Goal: Task Accomplishment & Management: Use online tool/utility

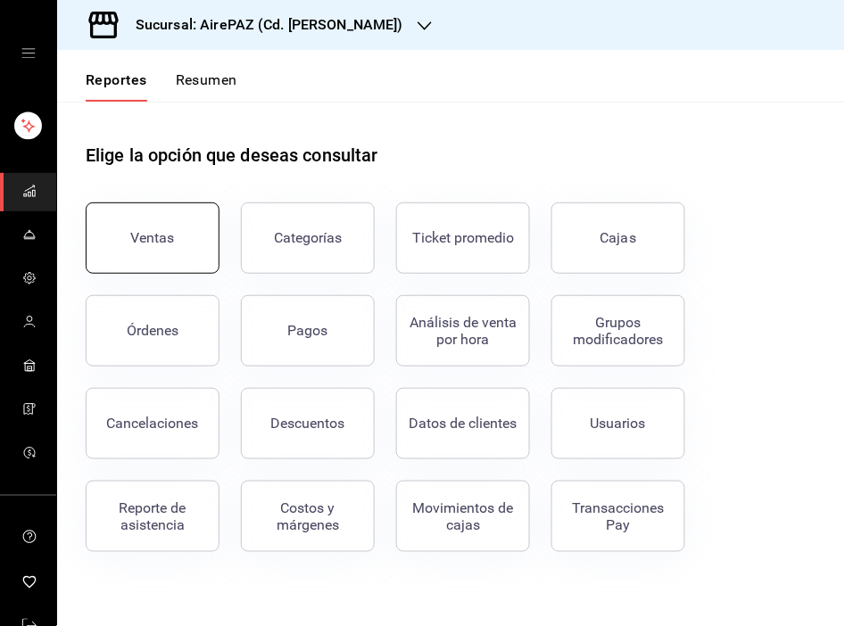
click at [149, 248] on button "Ventas" at bounding box center [153, 238] width 134 height 71
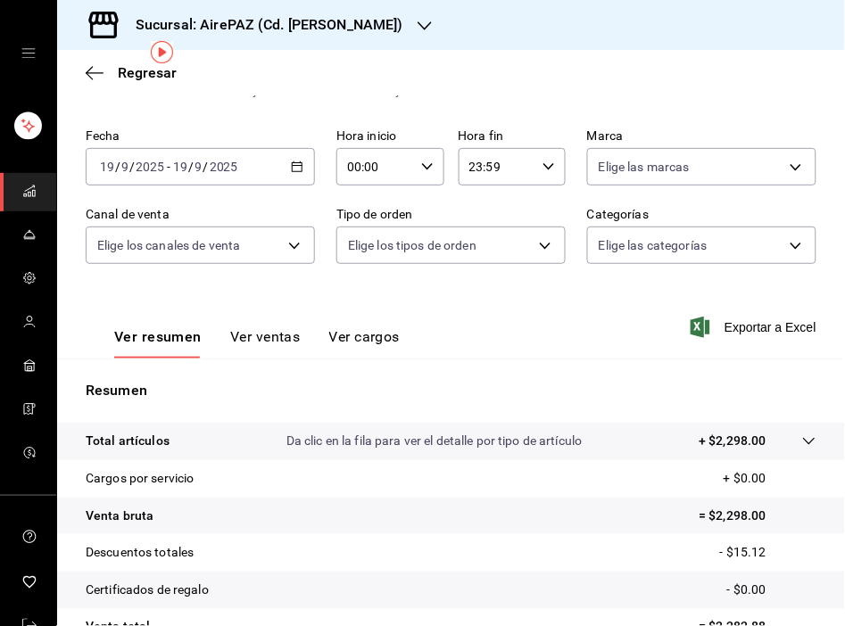
scroll to position [81, 0]
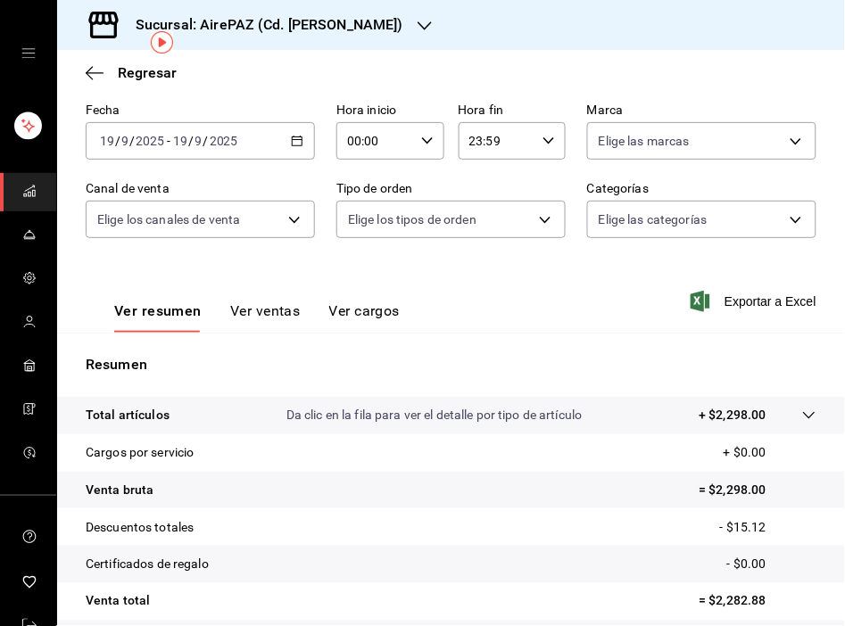
click at [294, 146] on \(Stroke\) "button" at bounding box center [297, 142] width 11 height 10
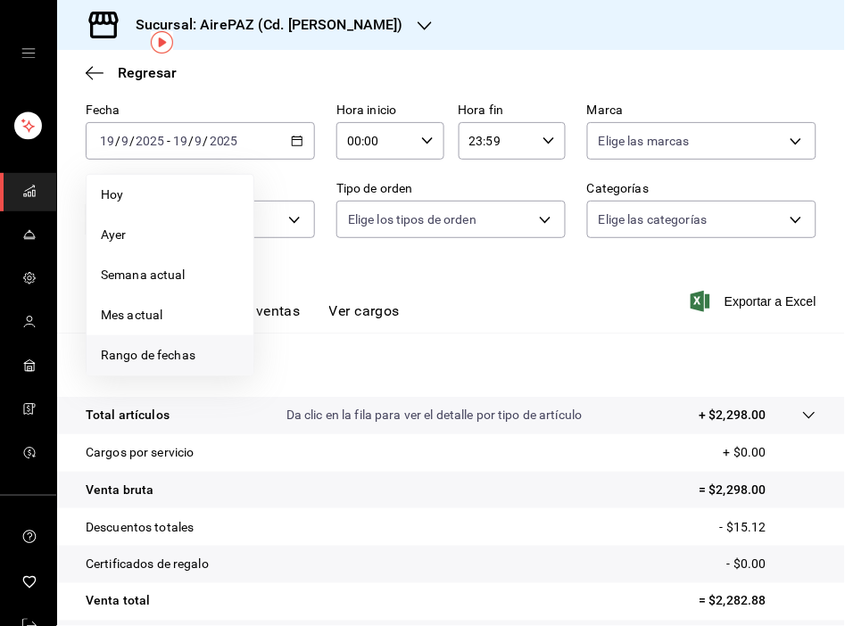
click at [177, 359] on span "Rango de fechas" at bounding box center [170, 355] width 138 height 19
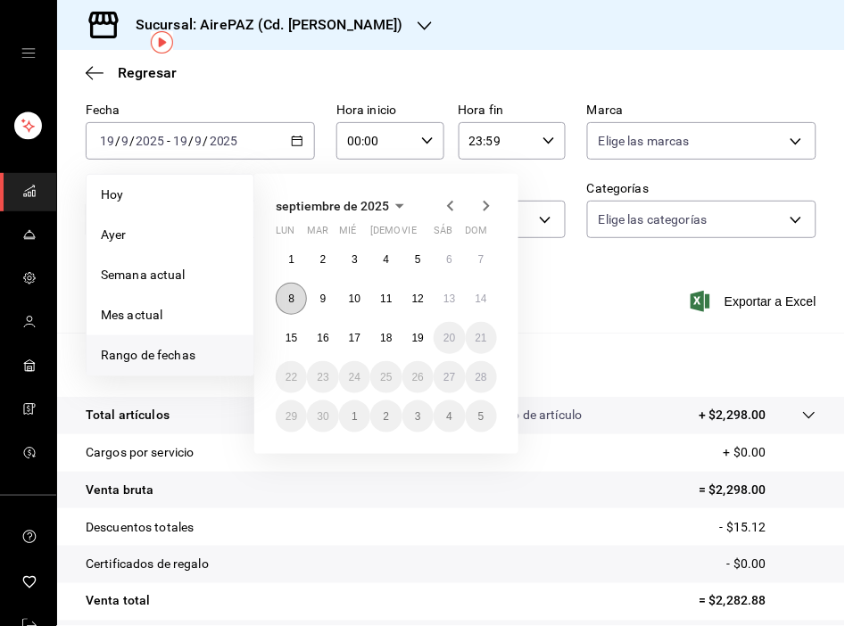
click at [295, 299] on button "8" at bounding box center [291, 299] width 31 height 32
click at [292, 342] on abbr "15" at bounding box center [292, 338] width 12 height 12
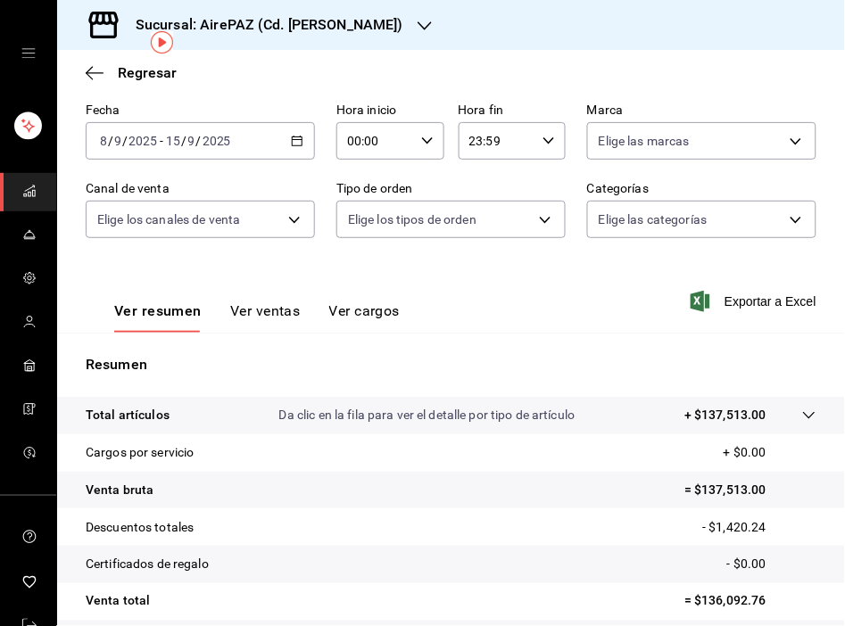
click at [412, 137] on div "00:00 Hora inicio" at bounding box center [390, 140] width 108 height 37
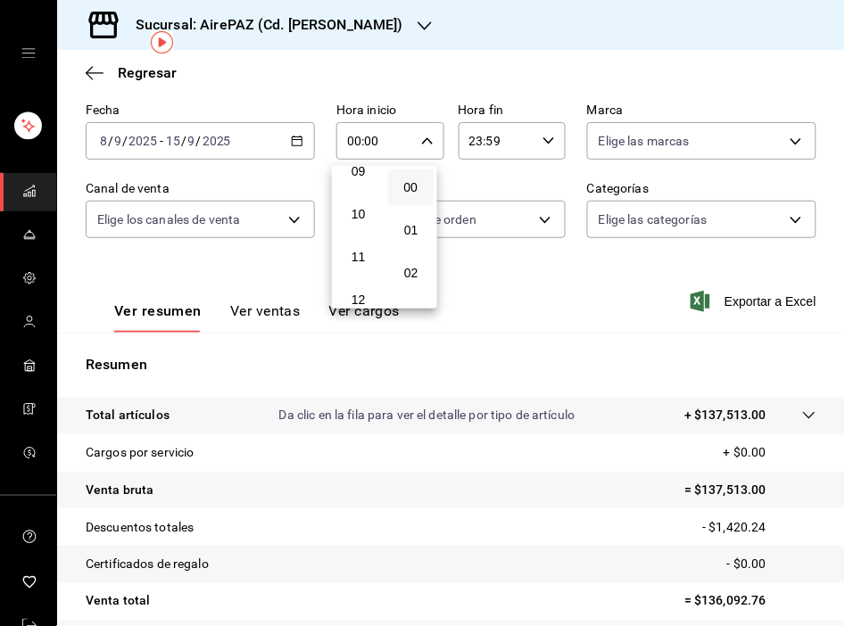
scroll to position [411, 0]
click at [360, 233] on button "11" at bounding box center [358, 247] width 46 height 36
type input "11:00"
click at [536, 147] on div at bounding box center [422, 313] width 845 height 626
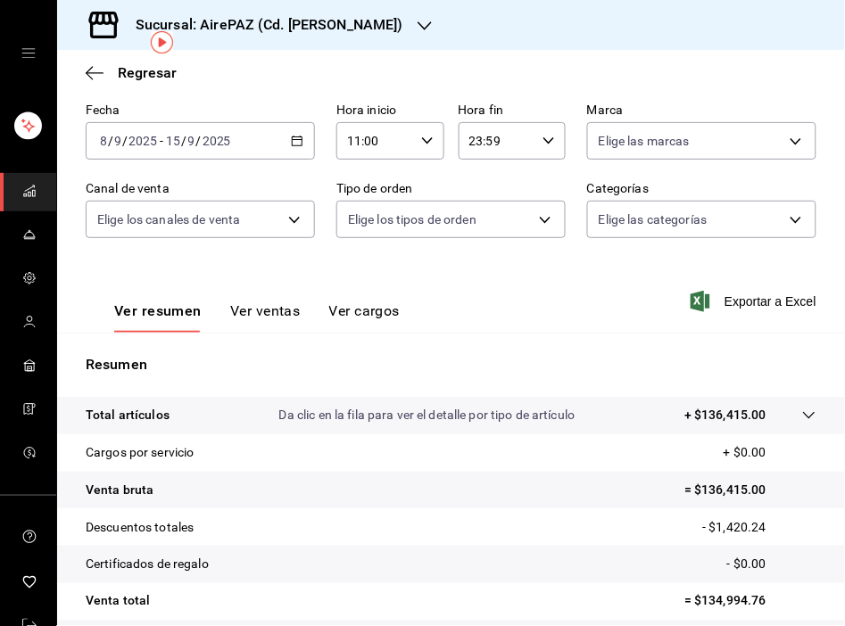
click at [543, 143] on \(Stroke\) "button" at bounding box center [548, 140] width 11 height 6
click at [480, 252] on span "11" at bounding box center [477, 254] width 24 height 14
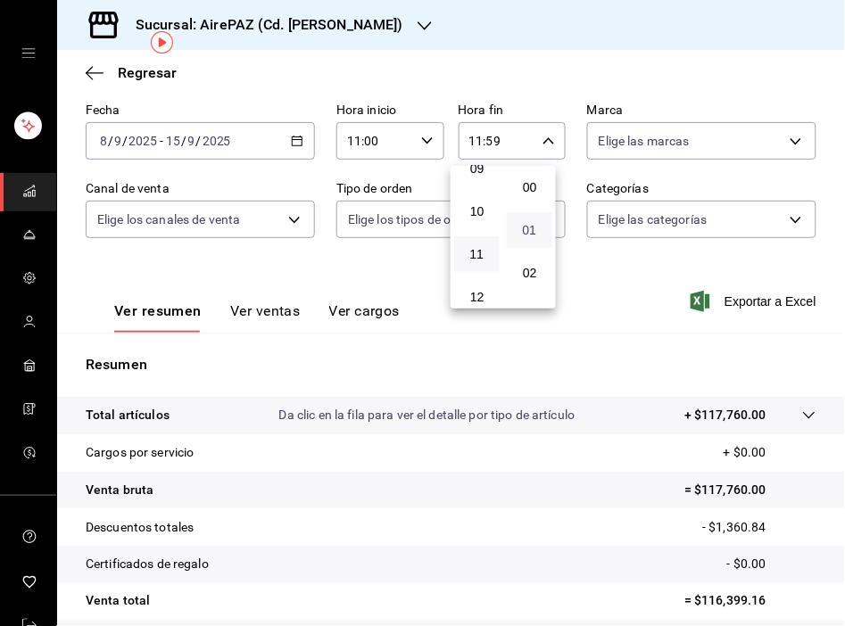
click at [534, 230] on span "01" at bounding box center [529, 230] width 24 height 14
type input "11:01"
click at [785, 224] on div at bounding box center [422, 313] width 845 height 626
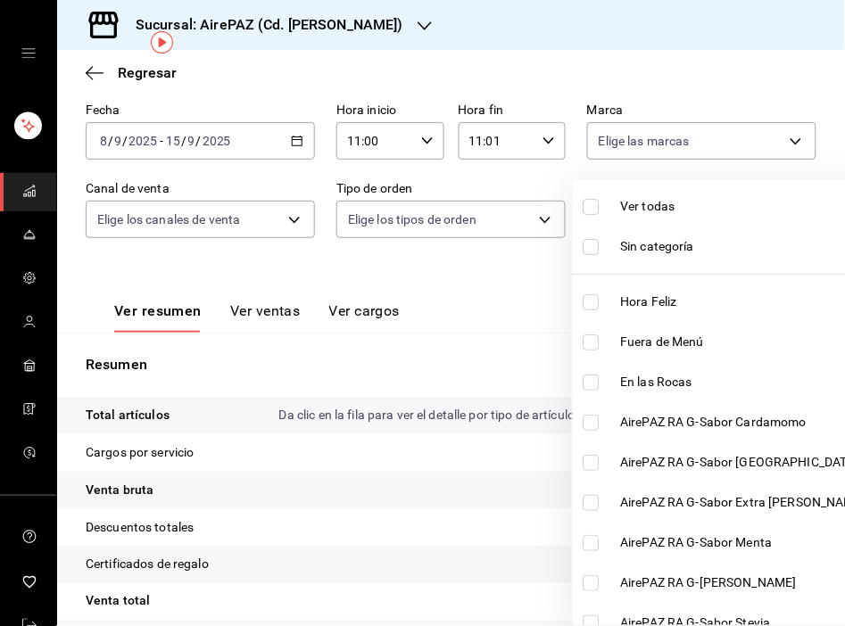
click at [774, 219] on body "Sucursal: AirePAZ (Cd. Guzmán) Regresar Ventas Los artículos listados no incluy…" at bounding box center [422, 313] width 845 height 626
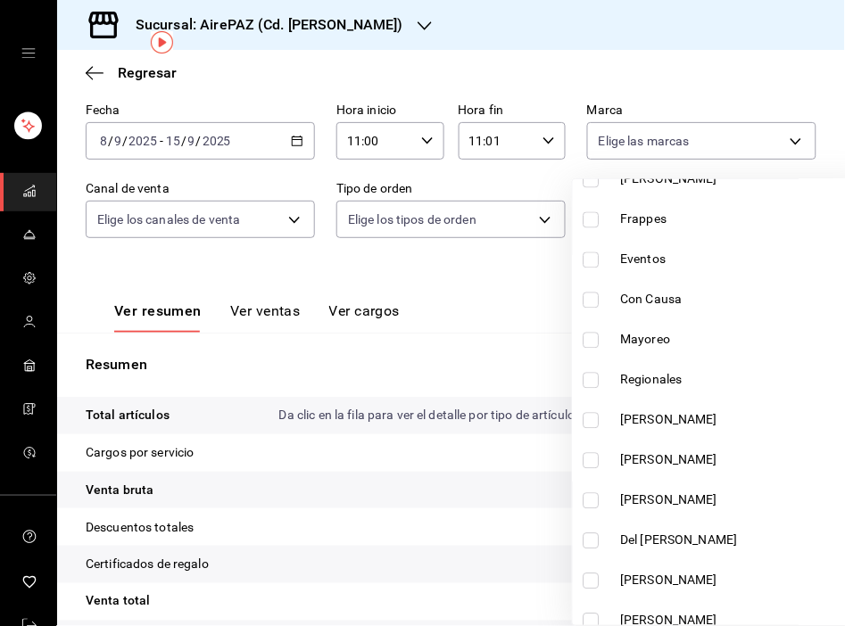
scroll to position [617, 0]
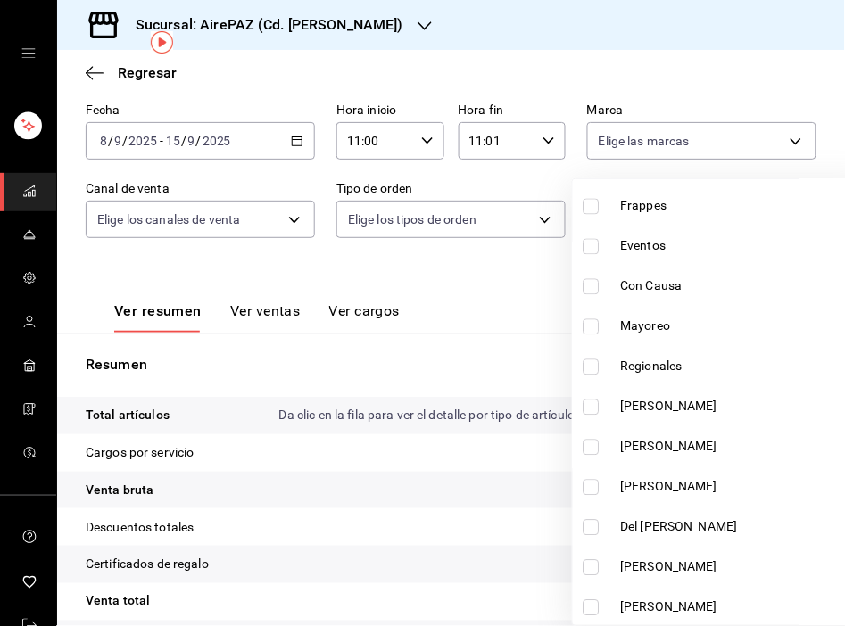
click at [600, 400] on label at bounding box center [594, 408] width 23 height 16
click at [600, 400] on input "checkbox" at bounding box center [591, 408] width 16 height 16
checkbox input "false"
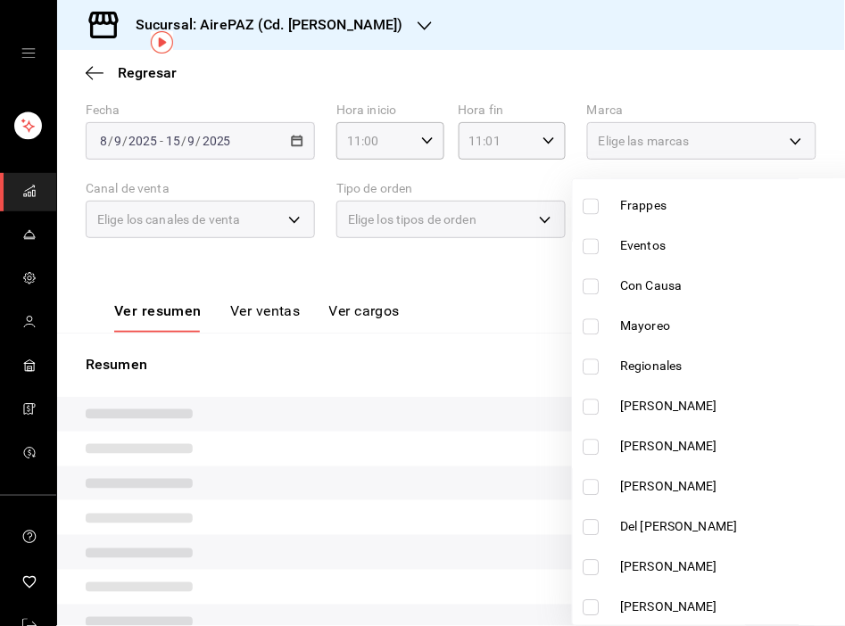
click at [592, 411] on input "checkbox" at bounding box center [591, 408] width 16 height 16
checkbox input "true"
type input "00d4b111-ad84-4cb4-ab28-ec7971f588cd"
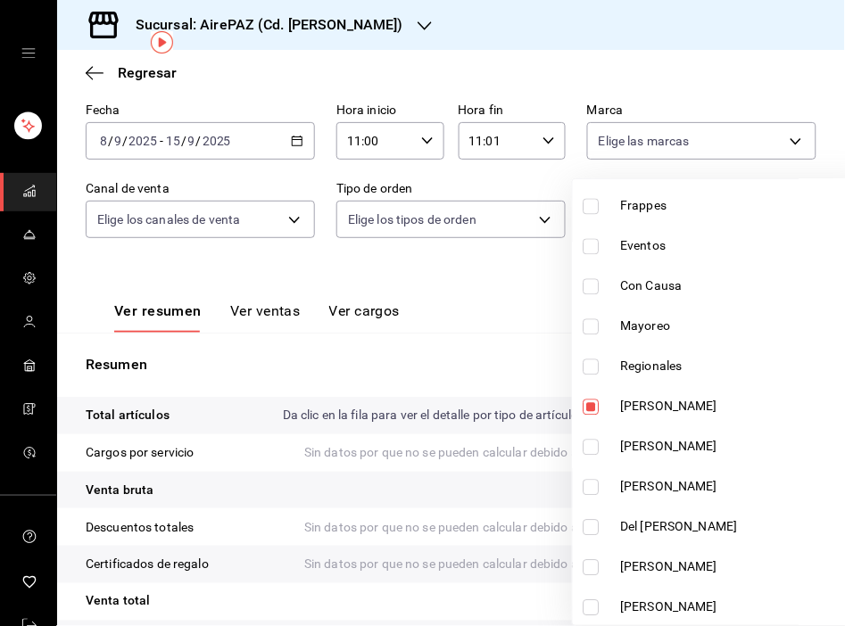
click at [591, 442] on input "checkbox" at bounding box center [591, 448] width 16 height 16
checkbox input "true"
type input "00d4b111-ad84-4cb4-ab28-ec7971f588cd,2220b0e4-da46-4b77-b80a-44b45fe8ed75"
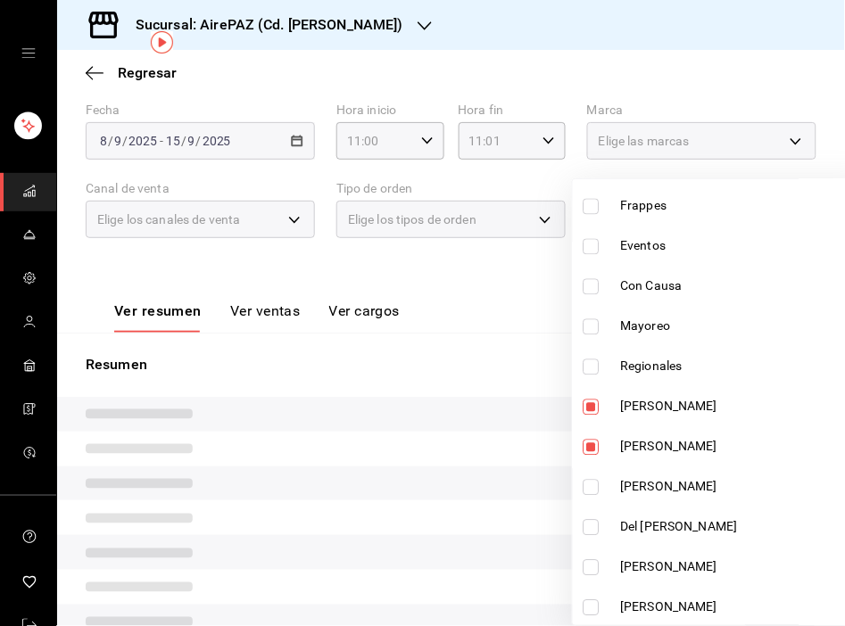
click at [592, 483] on input "checkbox" at bounding box center [591, 488] width 16 height 16
checkbox input "true"
type input "00d4b111-ad84-4cb4-ab28-ec7971f588cd,2220b0e4-da46-4b77-b80a-44b45fe8ed75,4ea83…"
click at [592, 525] on input "checkbox" at bounding box center [591, 528] width 16 height 16
checkbox input "true"
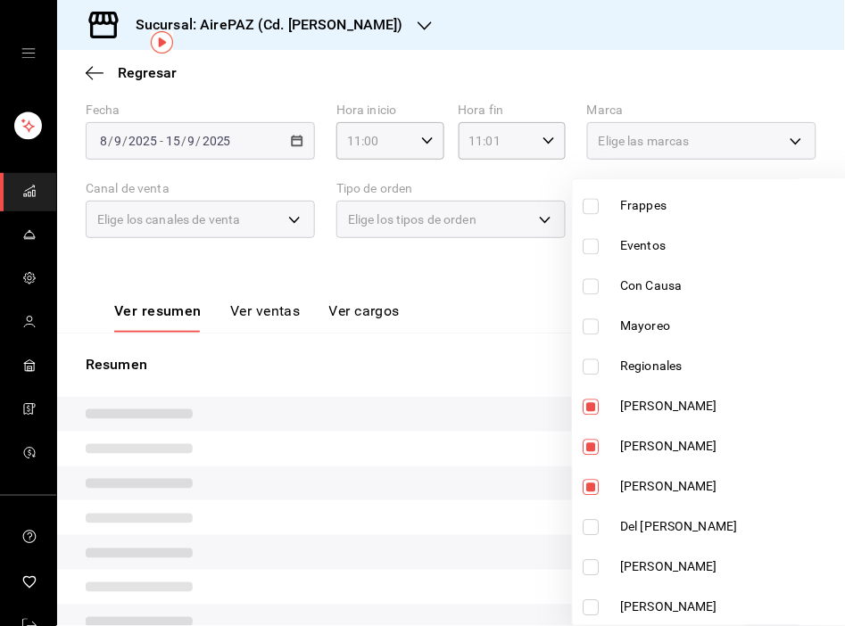
type input "00d4b111-ad84-4cb4-ab28-ec7971f588cd,2220b0e4-da46-4b77-b80a-44b45fe8ed75,4ea83…"
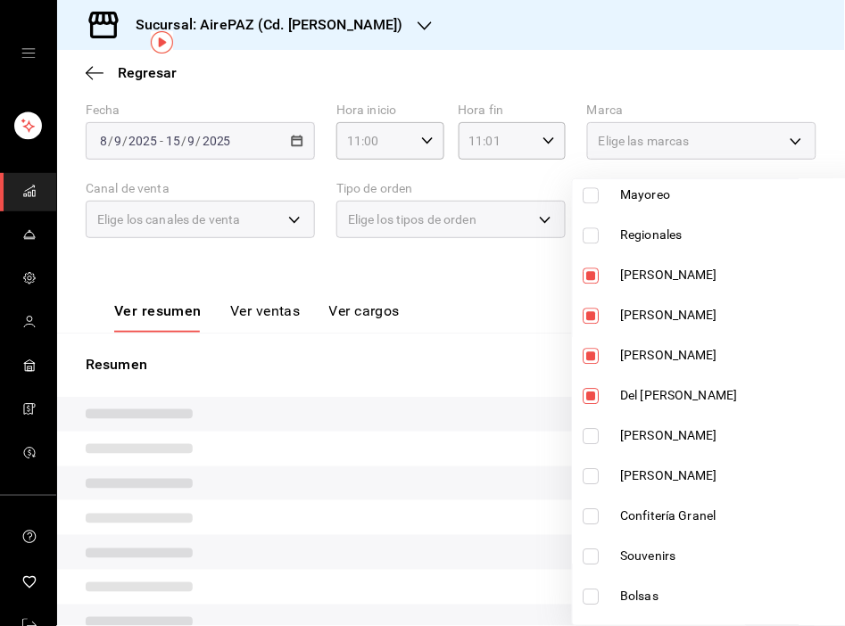
scroll to position [765, 0]
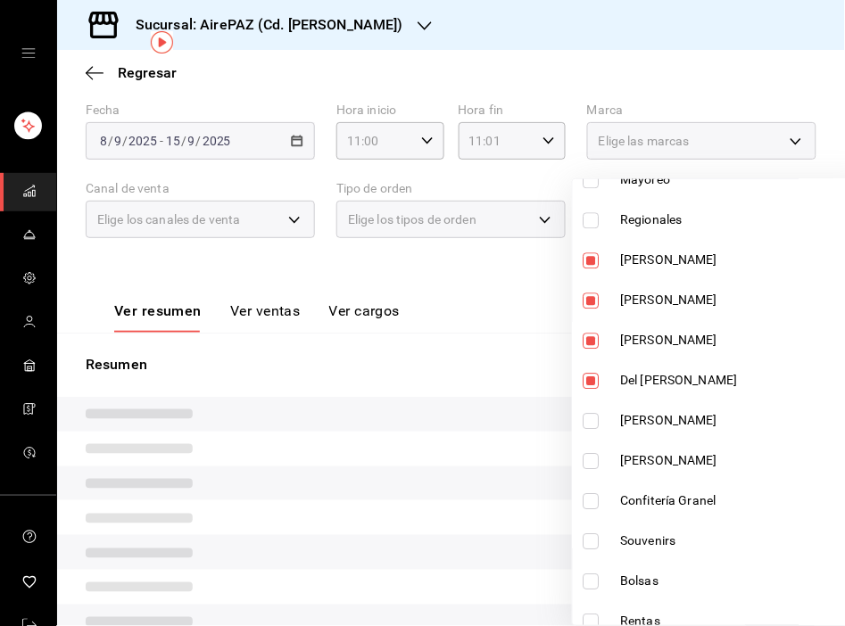
click at [594, 418] on input "checkbox" at bounding box center [591, 421] width 16 height 16
checkbox input "true"
type input "00d4b111-ad84-4cb4-ab28-ec7971f588cd,2220b0e4-da46-4b77-b80a-44b45fe8ed75,4ea83…"
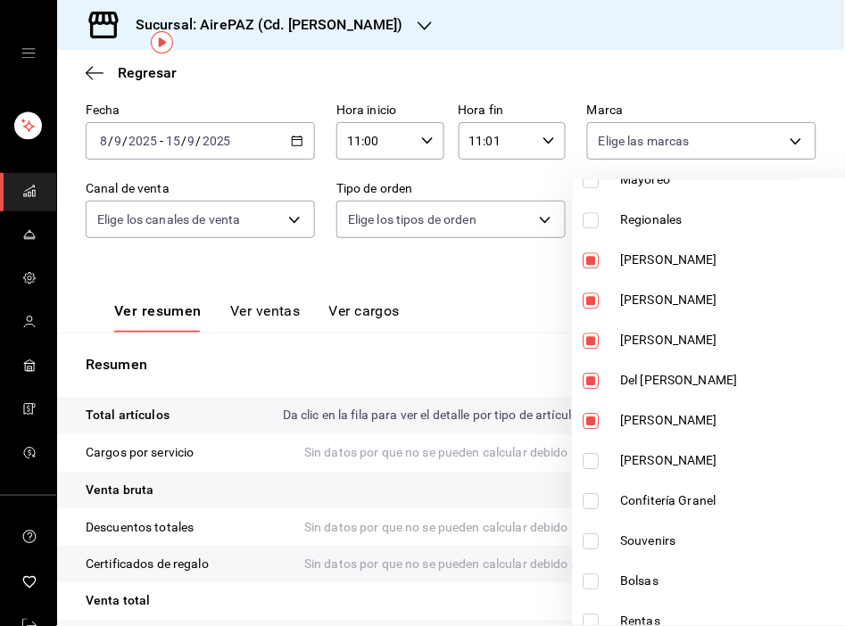
click at [592, 465] on input "checkbox" at bounding box center [591, 461] width 16 height 16
checkbox input "true"
type input "00d4b111-ad84-4cb4-ab28-ec7971f588cd,2220b0e4-da46-4b77-b80a-44b45fe8ed75,4ea83…"
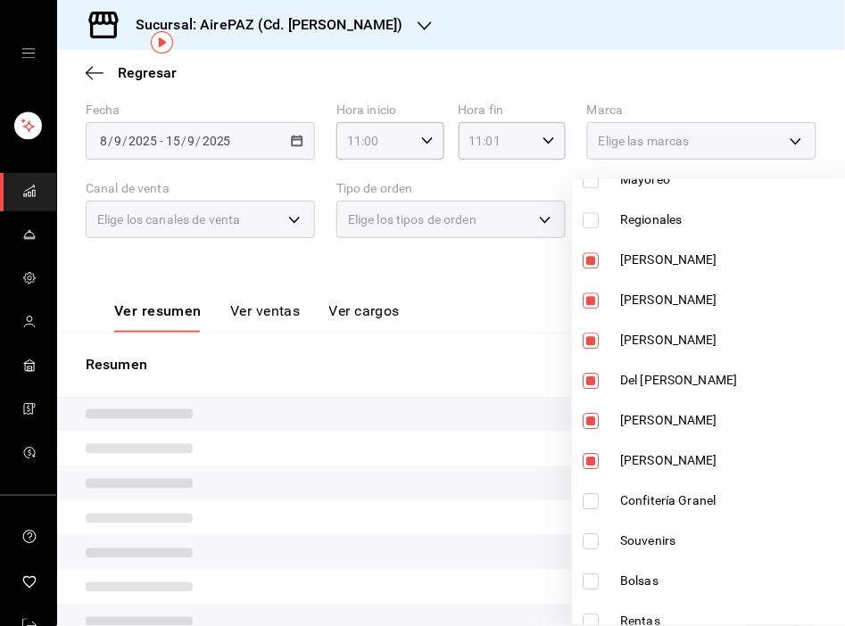
click at [589, 495] on input "checkbox" at bounding box center [591, 501] width 16 height 16
checkbox input "true"
type input "00d4b111-ad84-4cb4-ab28-ec7971f588cd,2220b0e4-da46-4b77-b80a-44b45fe8ed75,4ea83…"
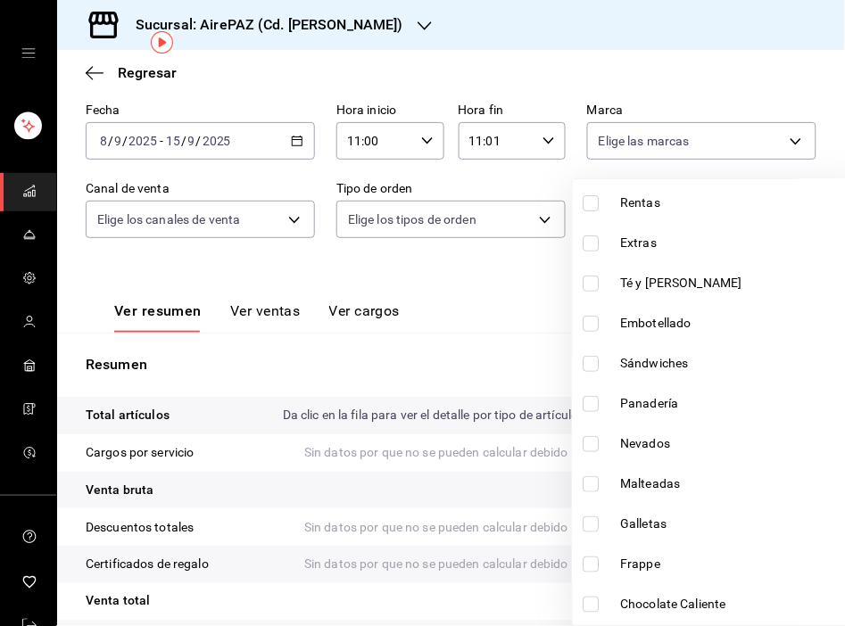
scroll to position [1187, 0]
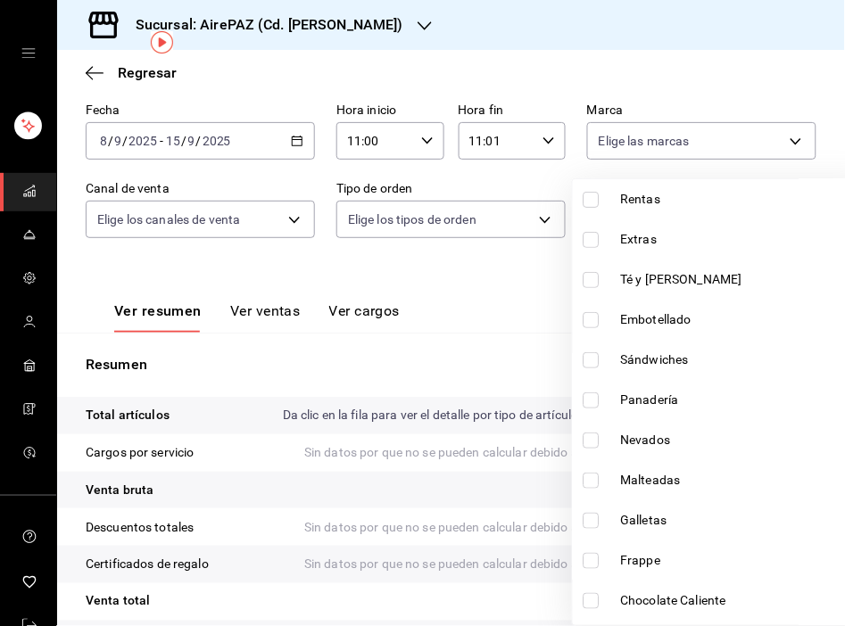
click at [592, 399] on input "checkbox" at bounding box center [591, 401] width 16 height 16
checkbox input "true"
type input "00d4b111-ad84-4cb4-ab28-ec7971f588cd,2220b0e4-da46-4b77-b80a-44b45fe8ed75,4ea83…"
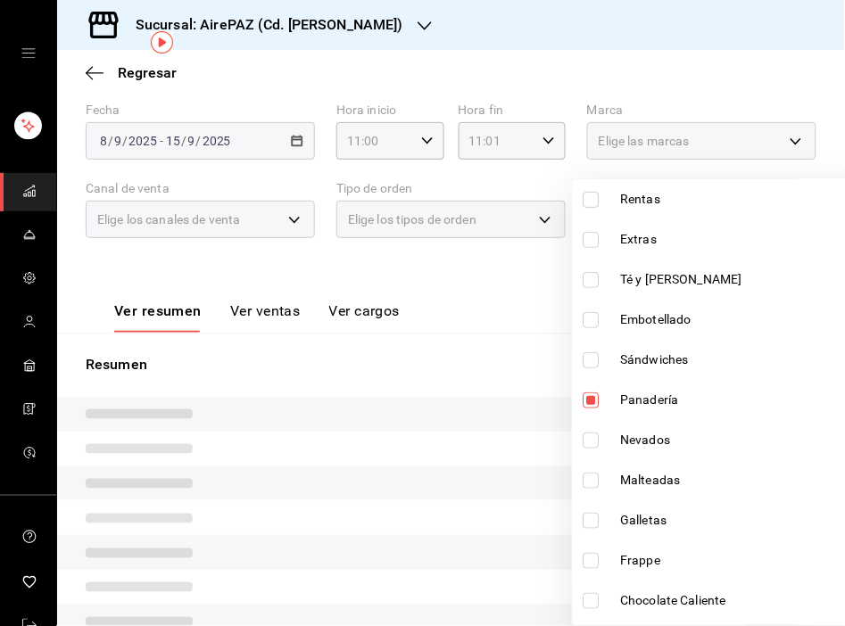
click at [599, 519] on input "checkbox" at bounding box center [591, 521] width 16 height 16
checkbox input "true"
type input "00d4b111-ad84-4cb4-ab28-ec7971f588cd,2220b0e4-da46-4b77-b80a-44b45fe8ed75,4ea83…"
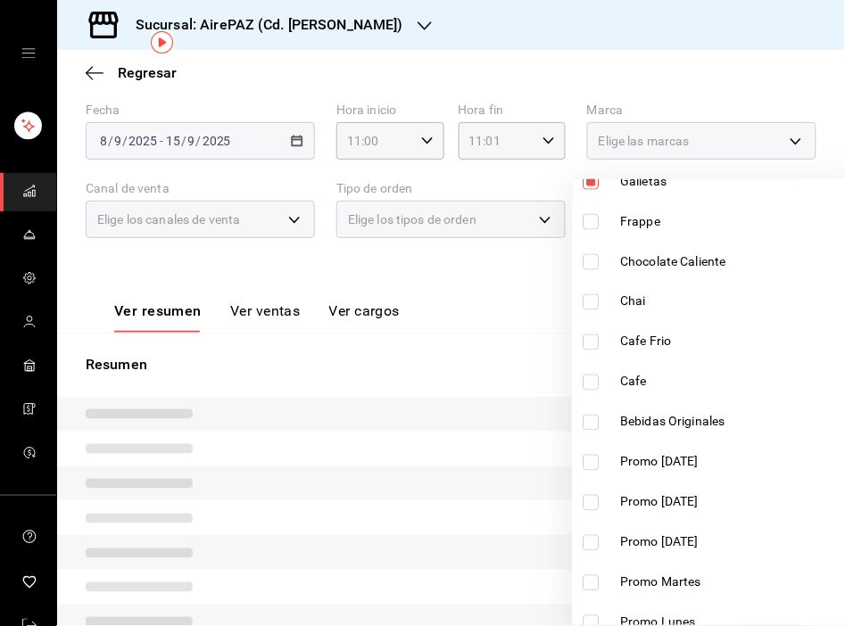
scroll to position [1541, 0]
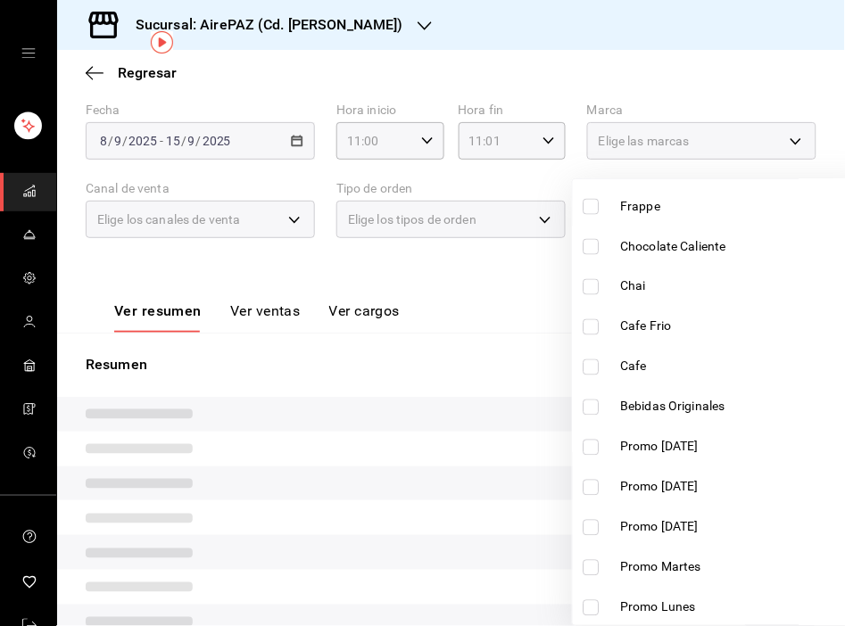
click at [645, 23] on div at bounding box center [422, 313] width 845 height 626
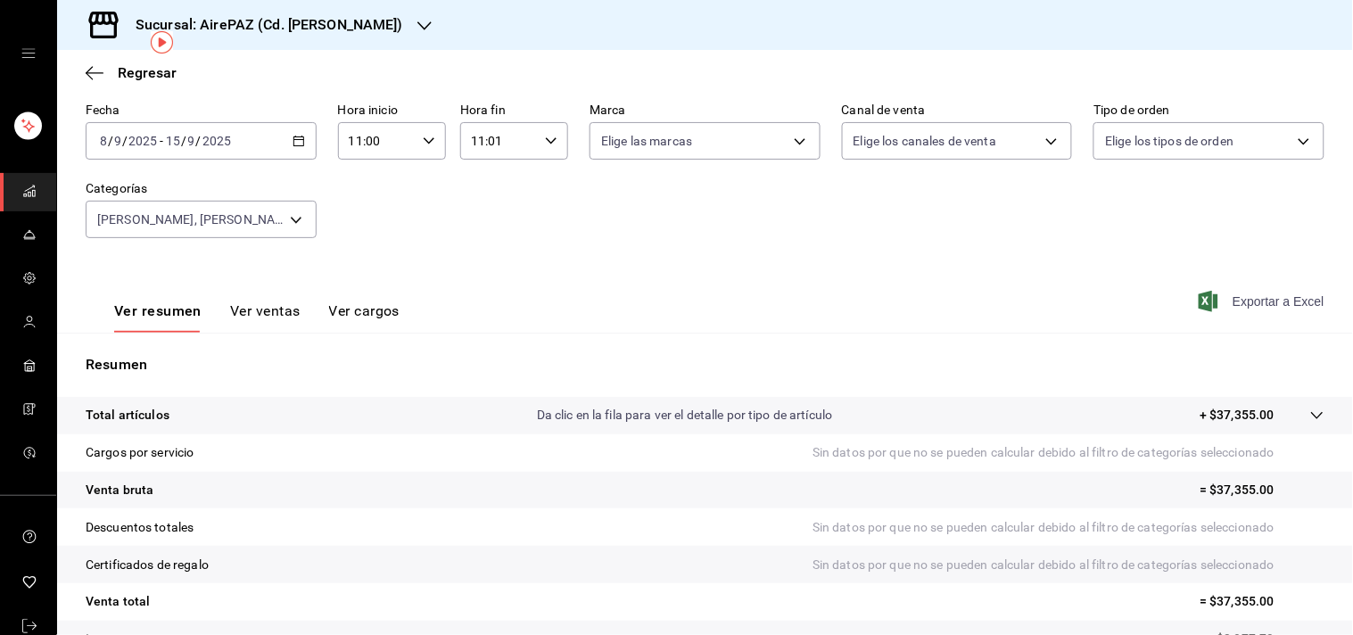
click at [1246, 307] on span "Exportar a Excel" at bounding box center [1264, 301] width 122 height 21
